Goal: Complete application form

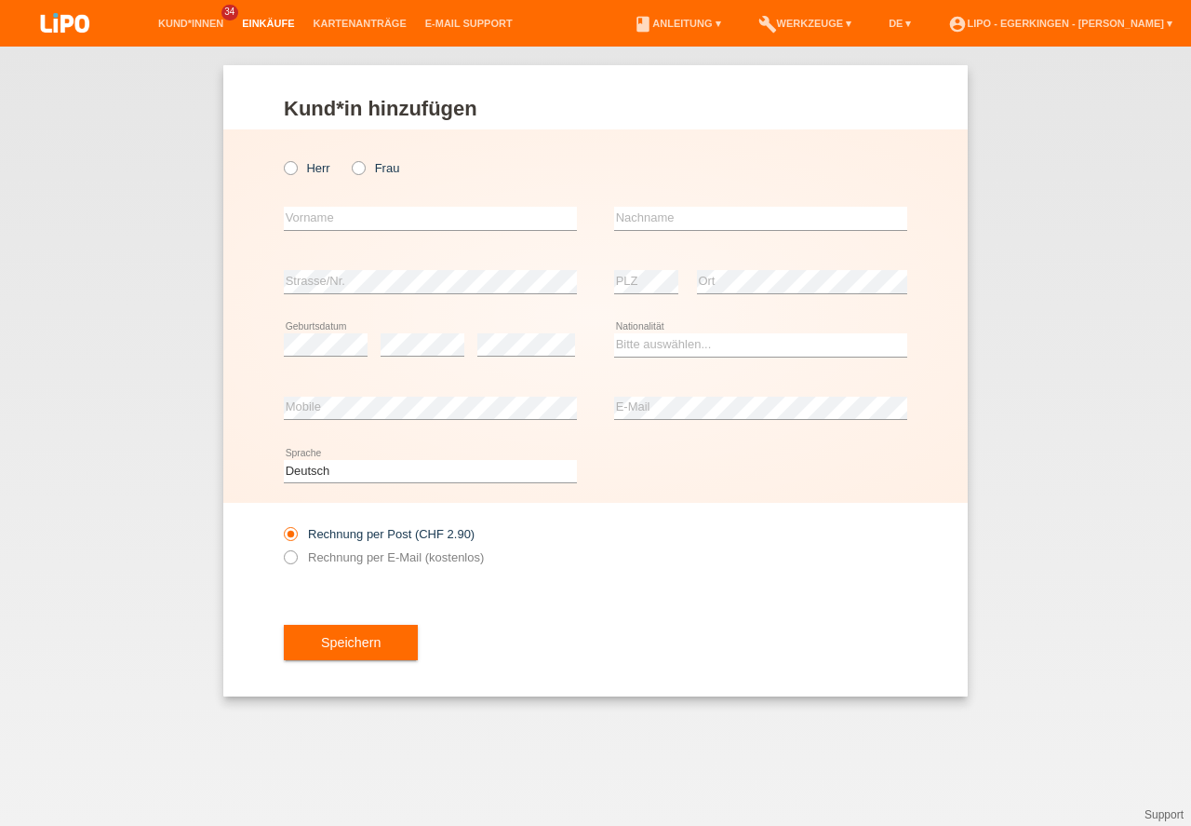
click at [211, 26] on link "Kund*innen" at bounding box center [191, 23] width 84 height 11
click at [213, 26] on link "Kund*innen" at bounding box center [191, 23] width 84 height 11
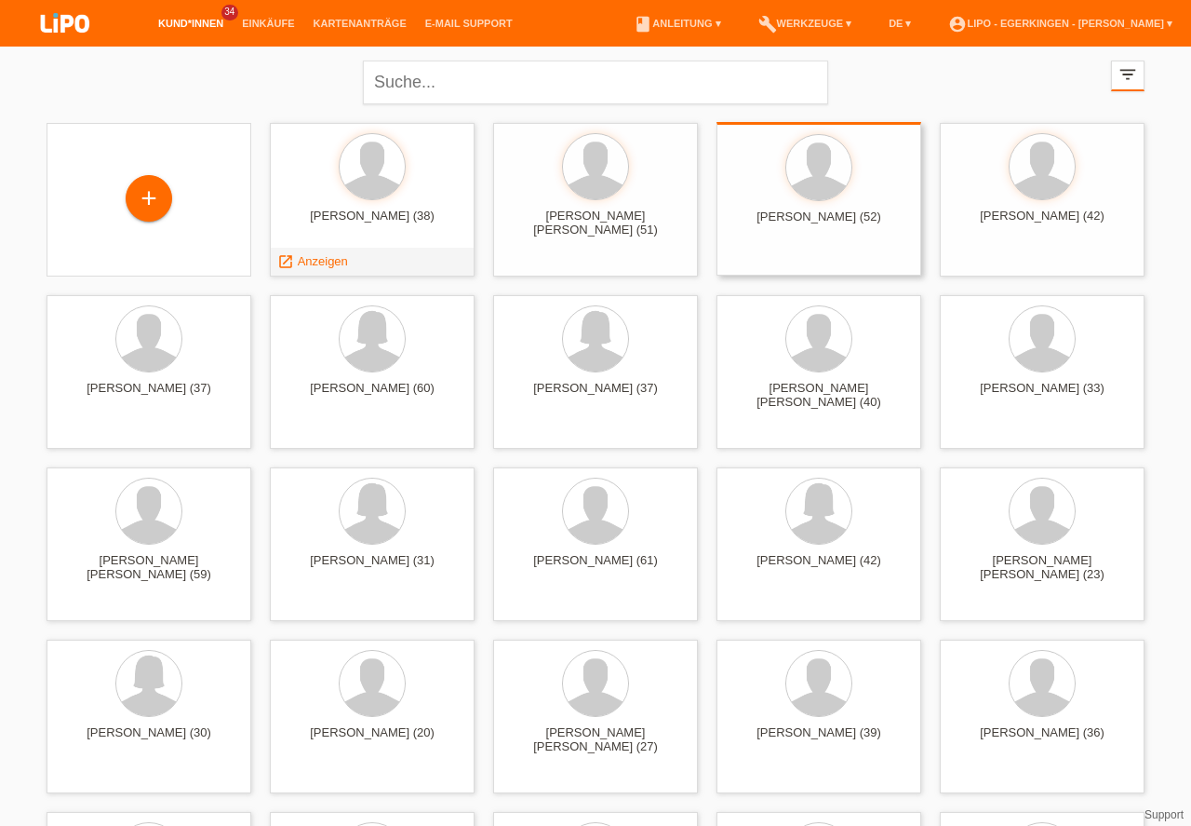
click at [761, 264] on div "Reto Bucher (52) launch Anzeigen" at bounding box center [819, 199] width 205 height 154
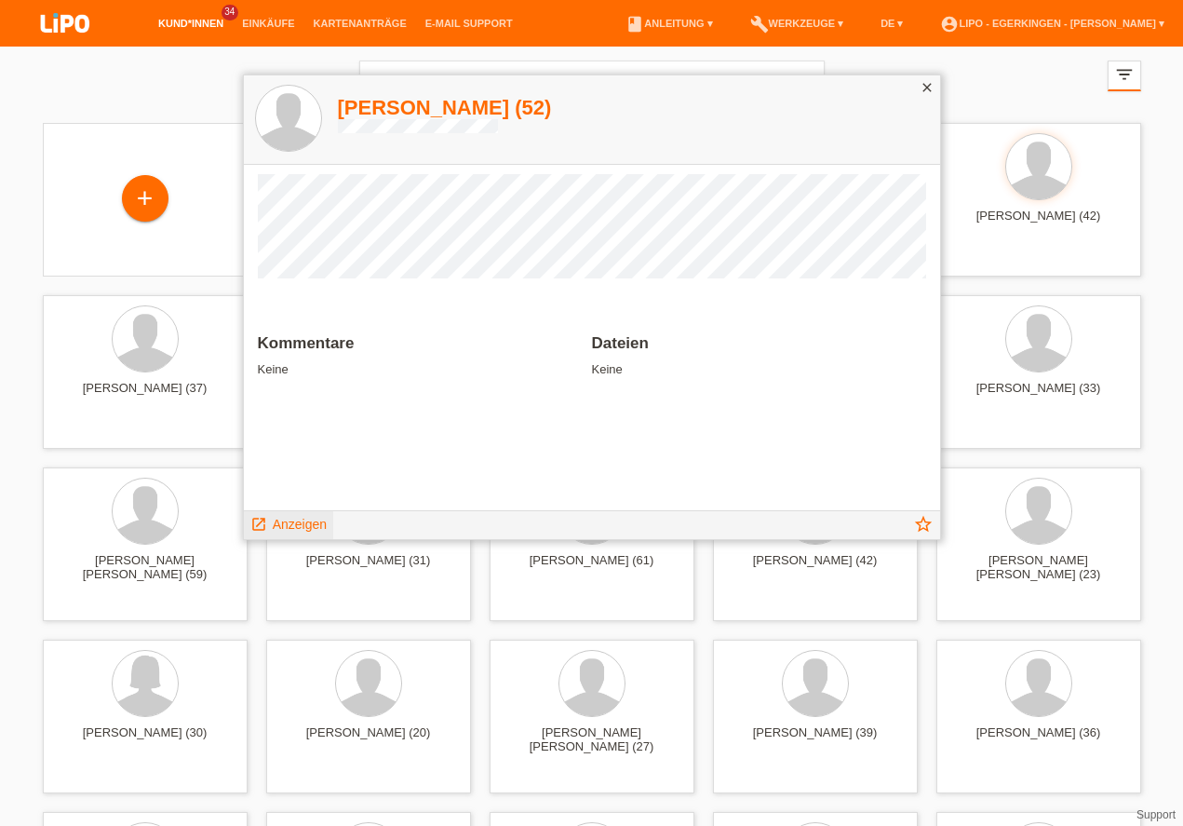
click at [300, 521] on span "Anzeigen" at bounding box center [300, 524] width 54 height 15
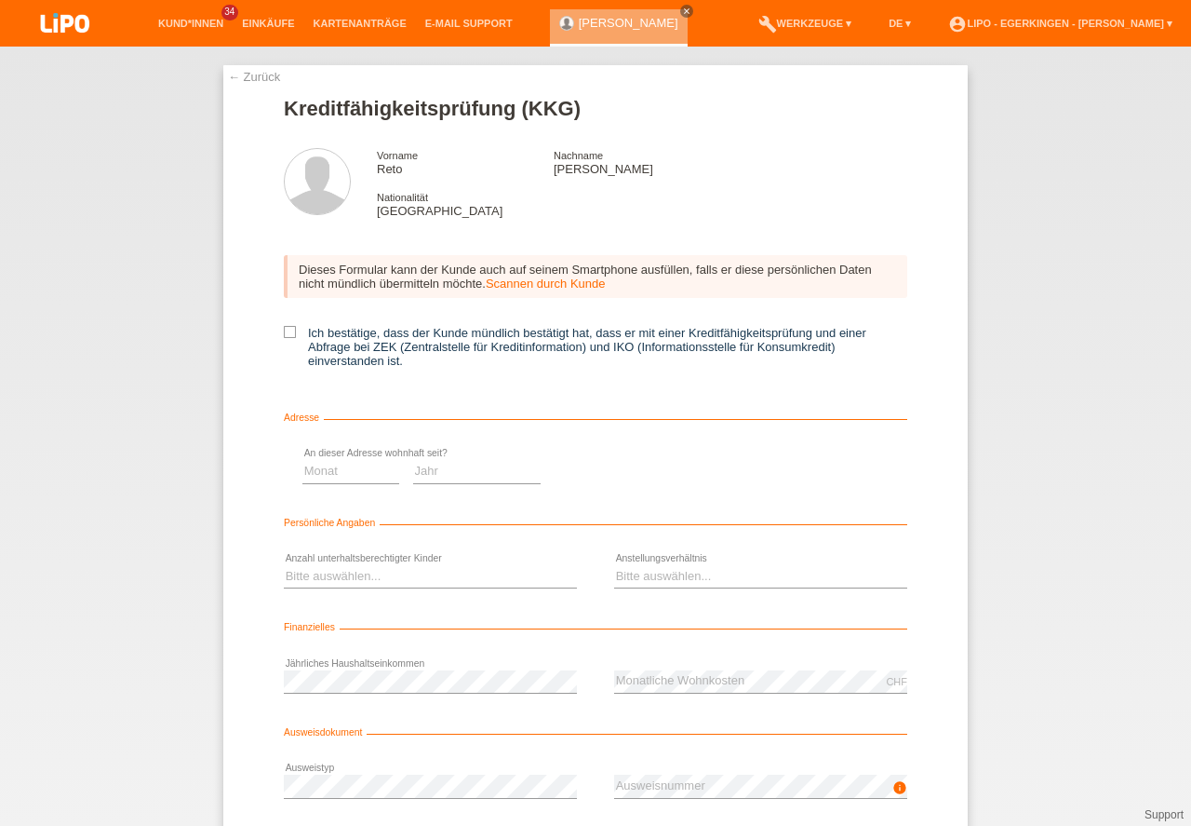
click at [284, 337] on icon at bounding box center [290, 332] width 12 height 12
click at [284, 337] on input "Ich bestätige, dass der Kunde mündlich bestätigt hat, dass er mit einer Kreditf…" at bounding box center [290, 332] width 12 height 12
checkbox input "true"
click at [650, 466] on select "Monat 01 02 03 04 05 06 07 08 09 10" at bounding box center [662, 471] width 97 height 22
select select "04"
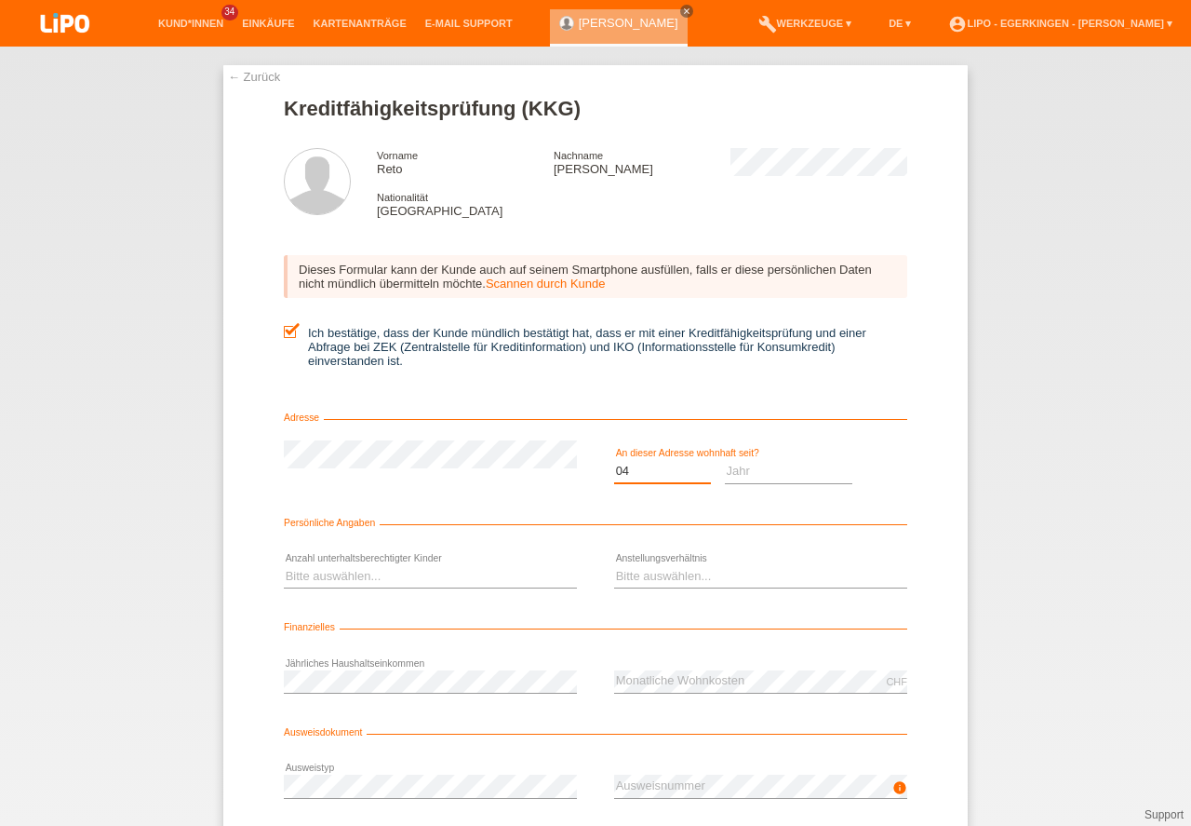
click at [0, 0] on option "04" at bounding box center [0, 0] width 0 height 0
click at [746, 477] on select "Jahr 2025 2024 2023 2022 2021 2020 2019 2018 2017 2016 2015 2014 2013 2012 2011…" at bounding box center [789, 471] width 128 height 22
select select "2005"
click at [0, 0] on option "2005" at bounding box center [0, 0] width 0 height 0
click at [470, 587] on select "Bitte auswählen... 0 1 2 3 4 5 6 7 8 9" at bounding box center [430, 576] width 293 height 22
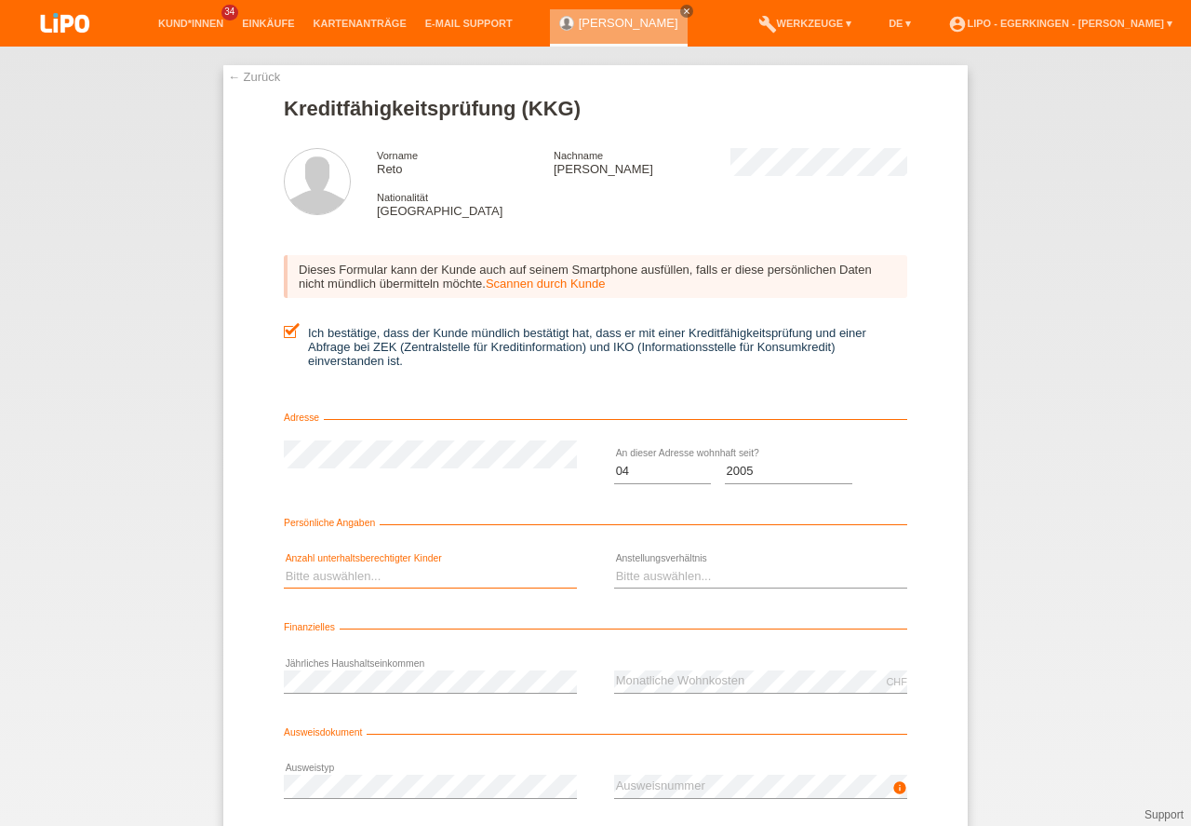
select select "0"
click at [0, 0] on option "0" at bounding box center [0, 0] width 0 height 0
click at [675, 570] on select "Bitte auswählen... Unbefristet Befristet Lehrling/Student Pensioniert Nicht arb…" at bounding box center [760, 576] width 293 height 22
select select "UNLIMITED"
click at [0, 0] on option "Unbefristet" at bounding box center [0, 0] width 0 height 0
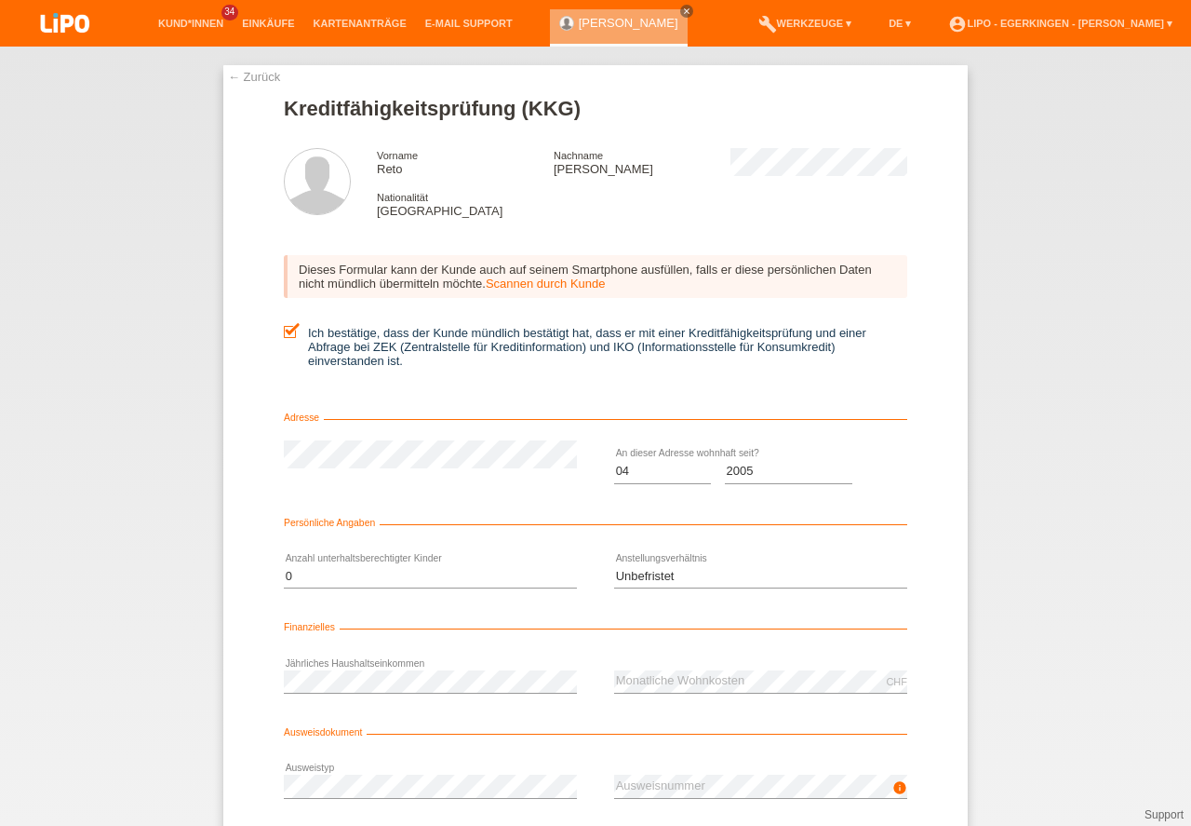
click at [518, 798] on icon at bounding box center [430, 798] width 293 height 1
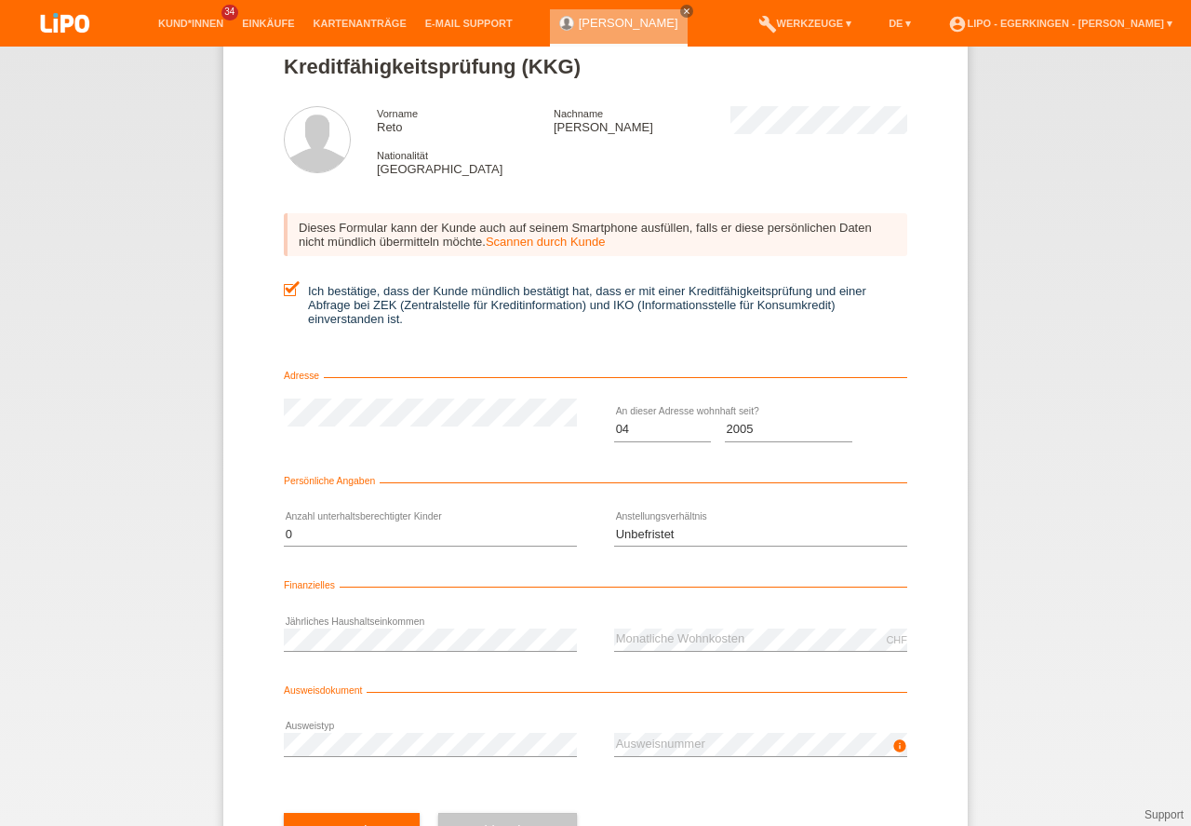
click at [393, 812] on div "check Weiter" at bounding box center [352, 830] width 136 height 108
click at [396, 814] on button "check Weiter" at bounding box center [352, 830] width 136 height 35
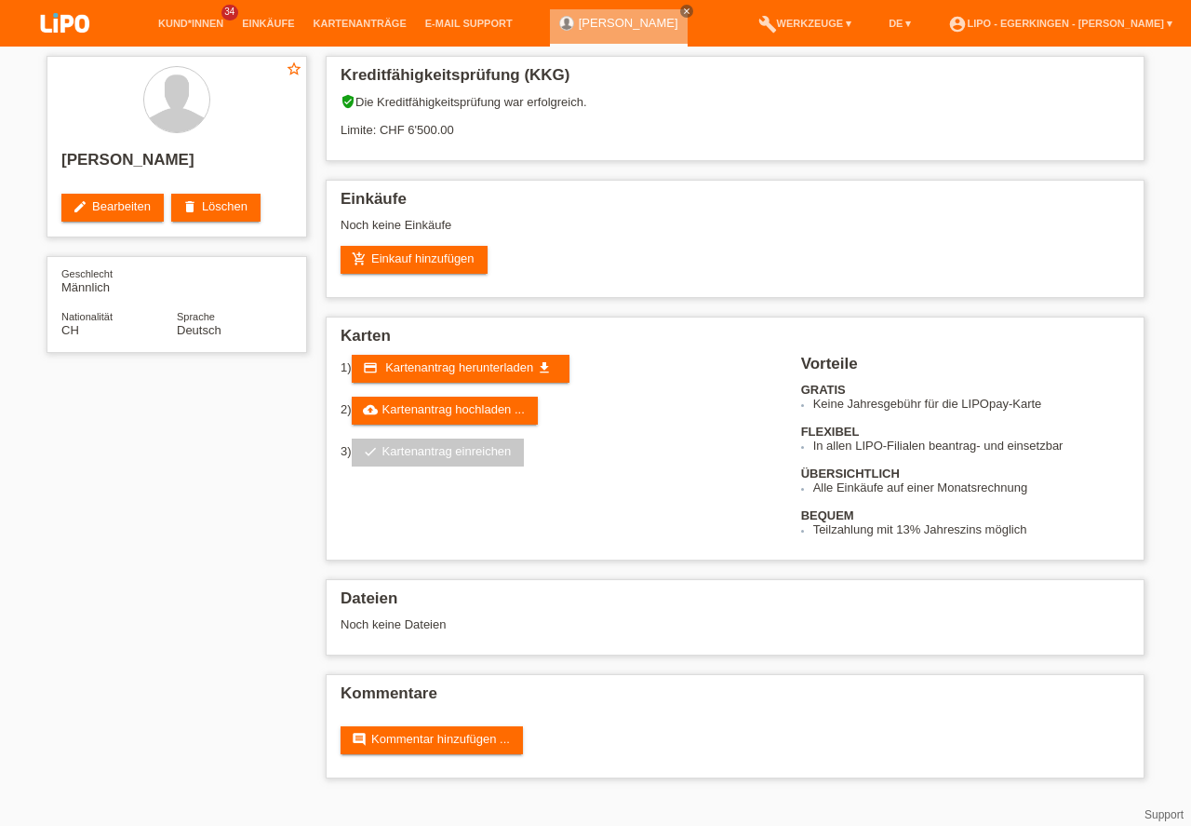
click at [477, 368] on span "Kartenantrag herunterladen" at bounding box center [459, 367] width 148 height 14
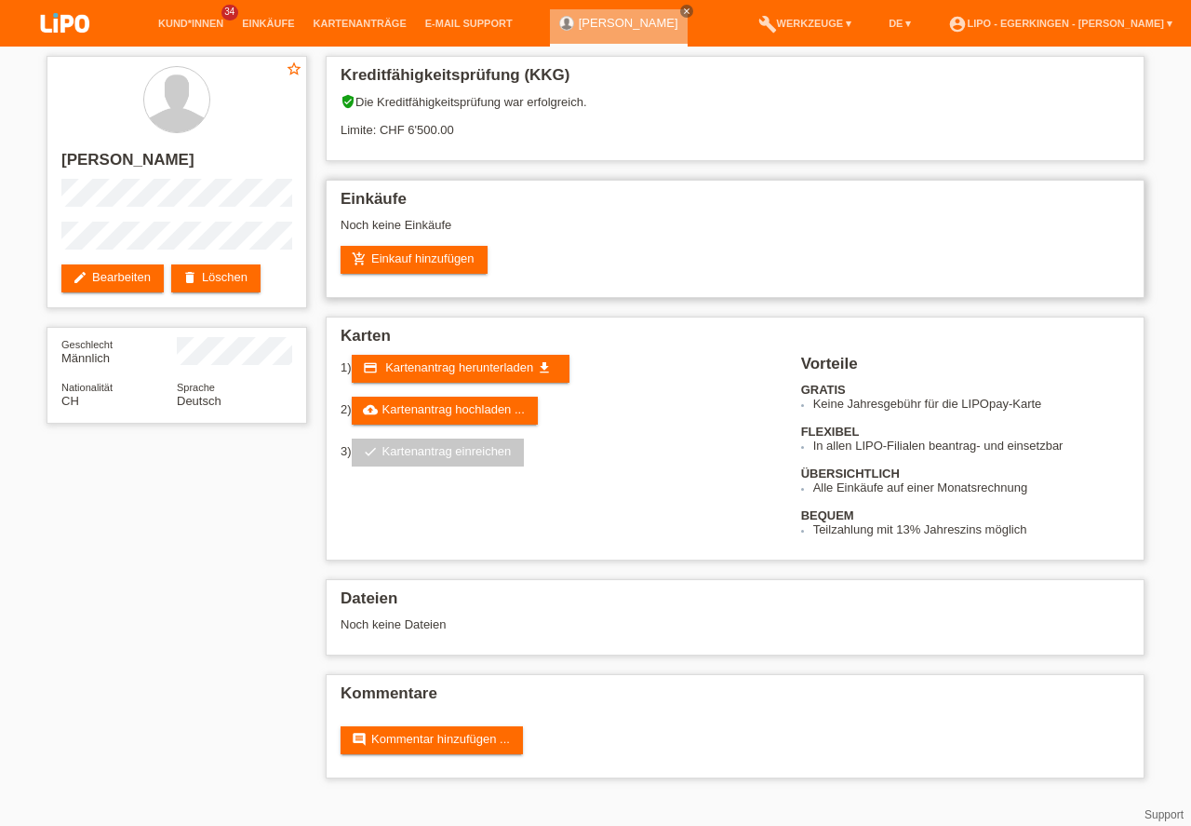
click at [730, 217] on h2 "Einkäufe" at bounding box center [735, 204] width 789 height 28
click at [525, 403] on link "cloud_upload Kartenantrag hochladen ..." at bounding box center [445, 410] width 186 height 28
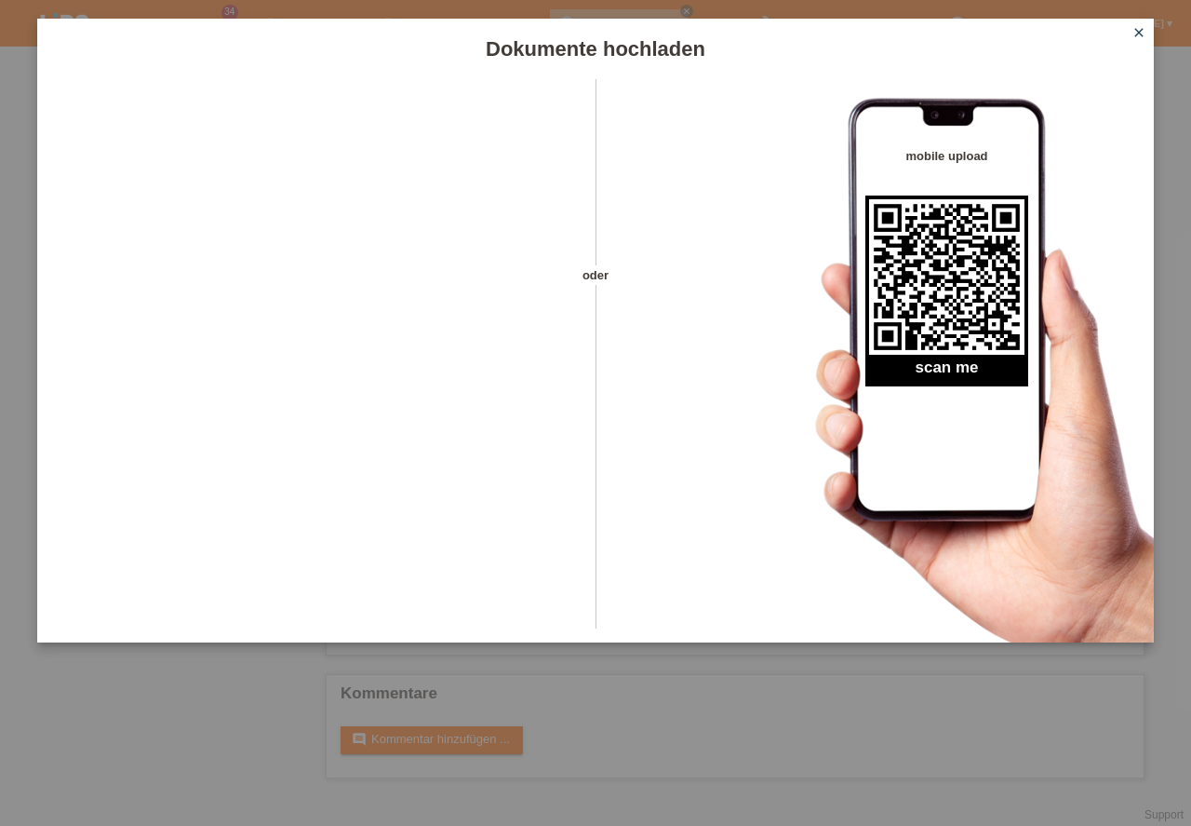
click at [1141, 37] on icon "close" at bounding box center [1139, 32] width 15 height 15
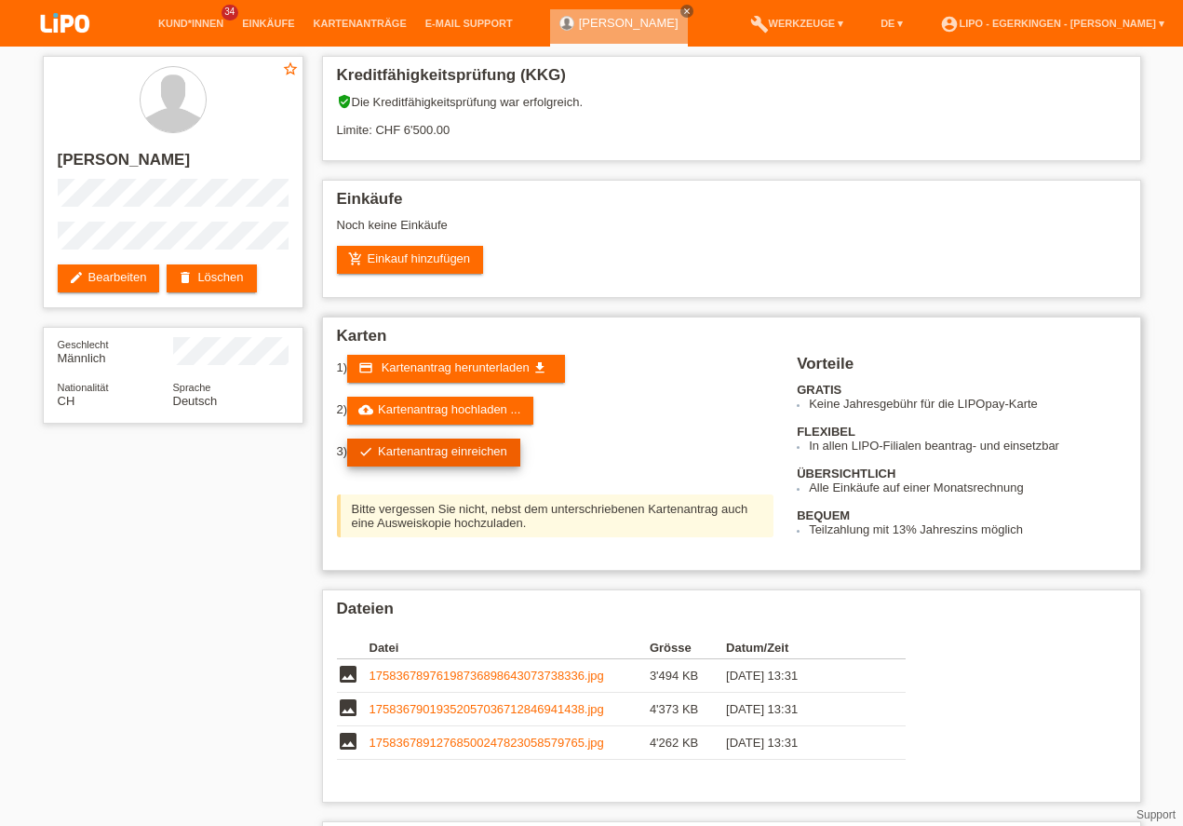
click at [405, 446] on link "check Kartenantrag einreichen" at bounding box center [433, 452] width 173 height 28
